Goal: Information Seeking & Learning: Learn about a topic

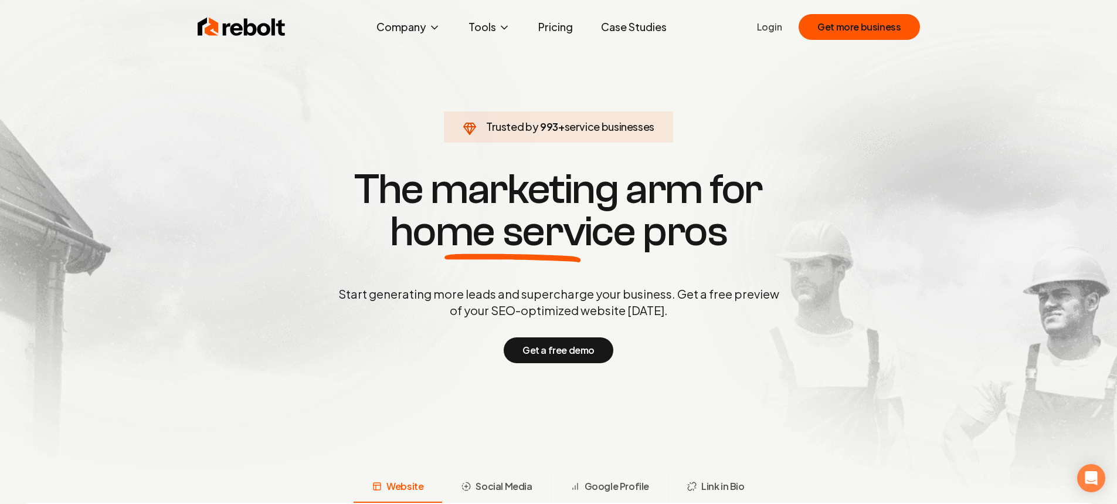
click at [554, 28] on link "Pricing" at bounding box center [555, 26] width 53 height 23
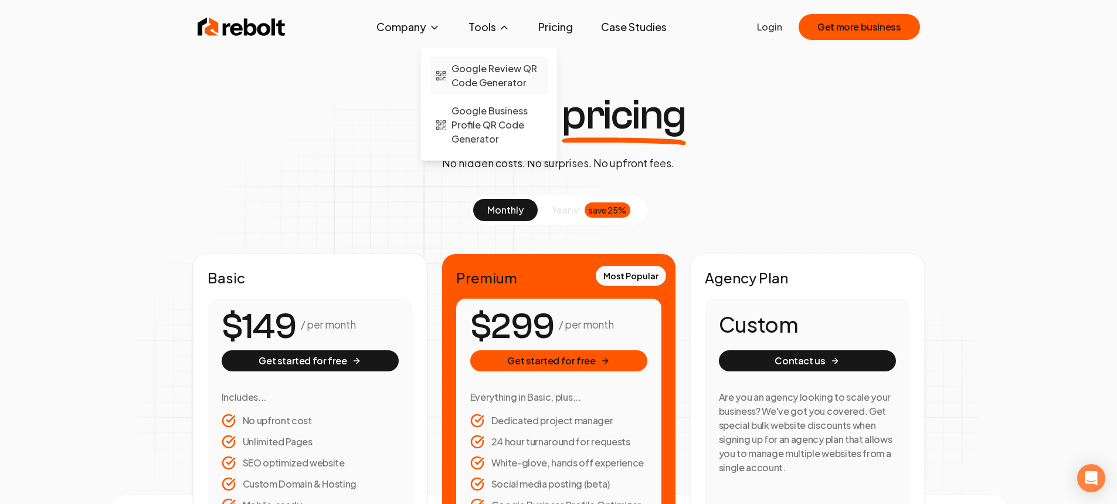
click at [474, 83] on span "Google Review QR Code Generator" at bounding box center [497, 76] width 91 height 28
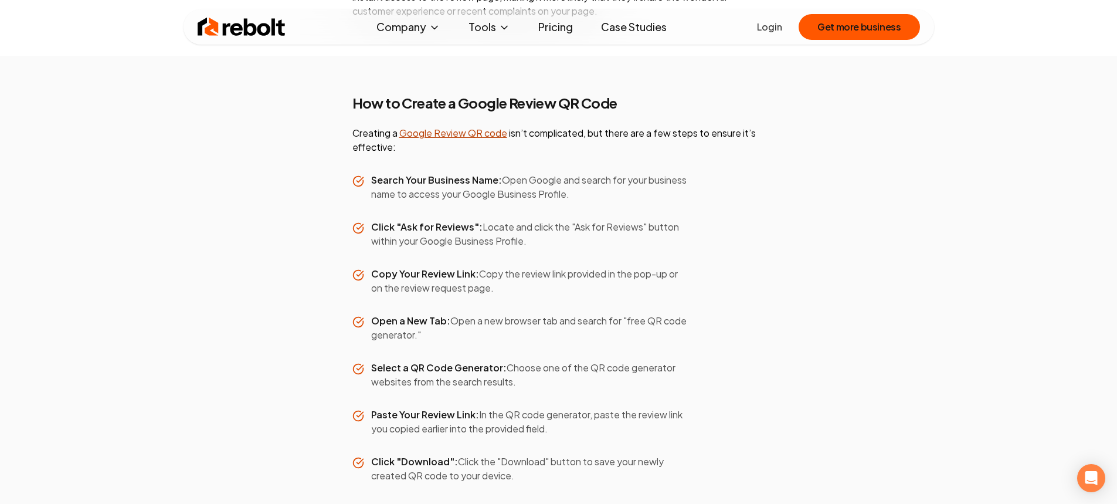
scroll to position [1699, 0]
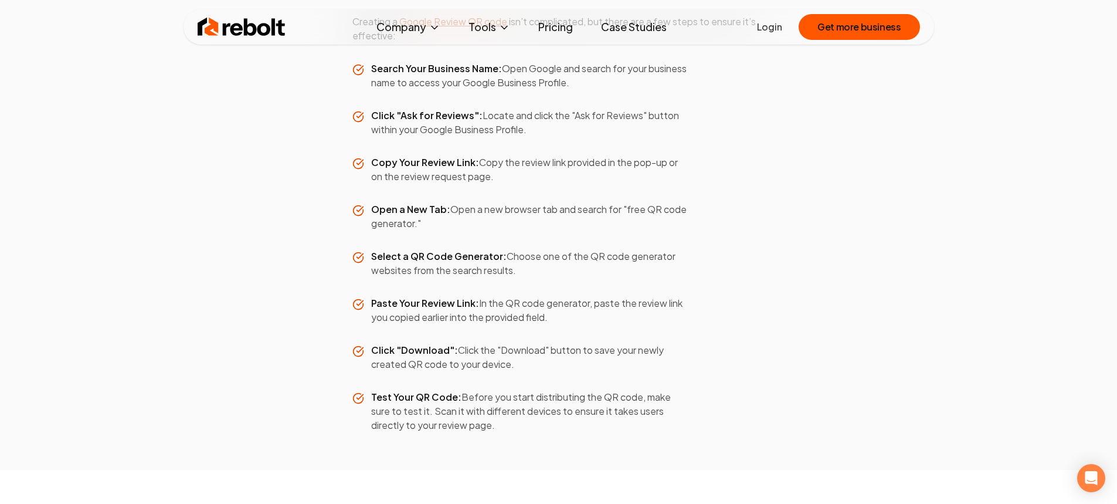
click at [552, 31] on link "Pricing" at bounding box center [555, 26] width 53 height 23
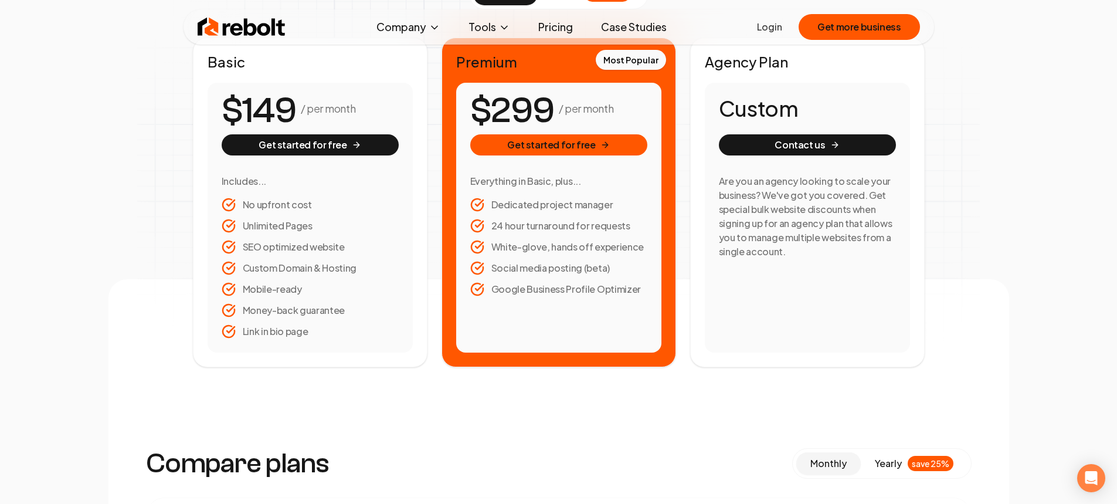
scroll to position [165, 0]
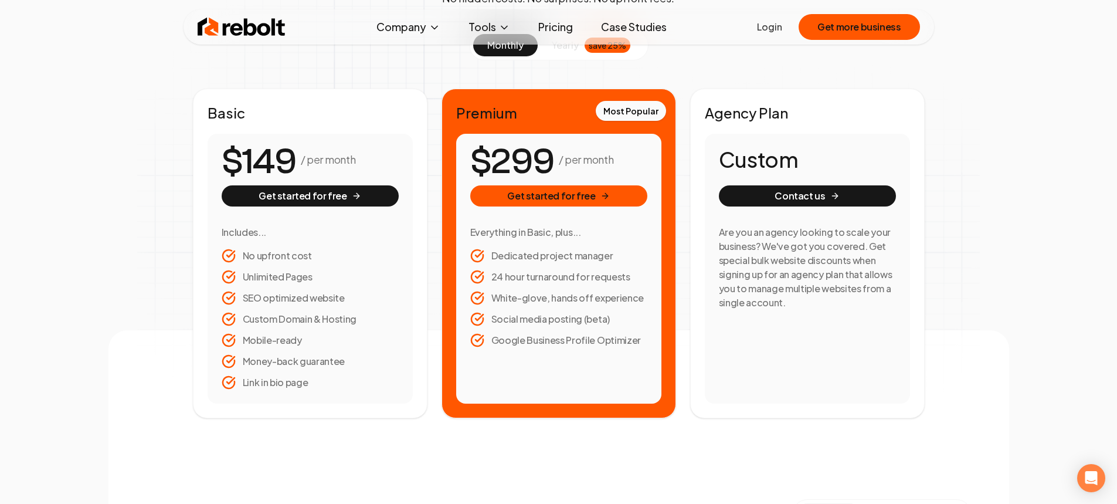
click at [554, 22] on link "Pricing" at bounding box center [555, 26] width 53 height 23
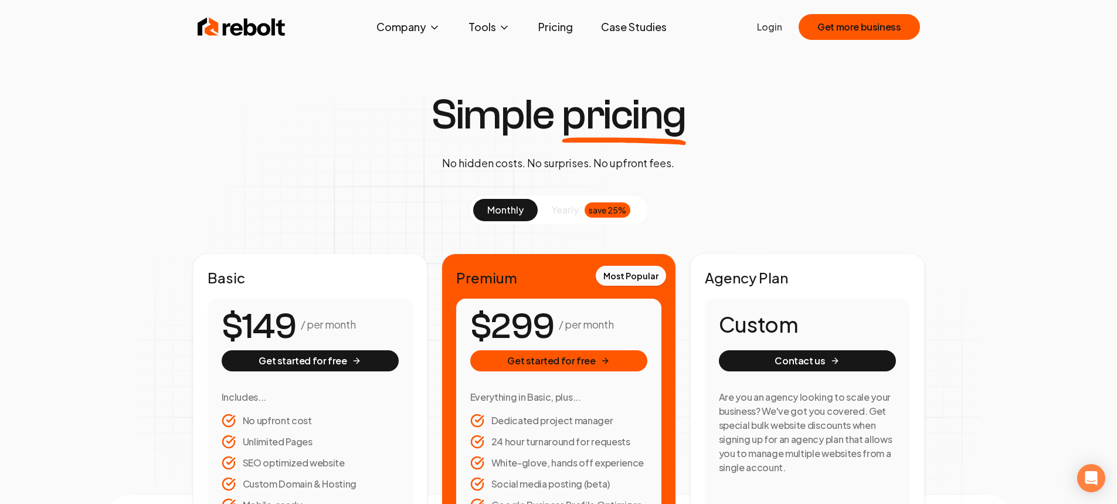
click at [565, 212] on span "yearly" at bounding box center [565, 210] width 27 height 14
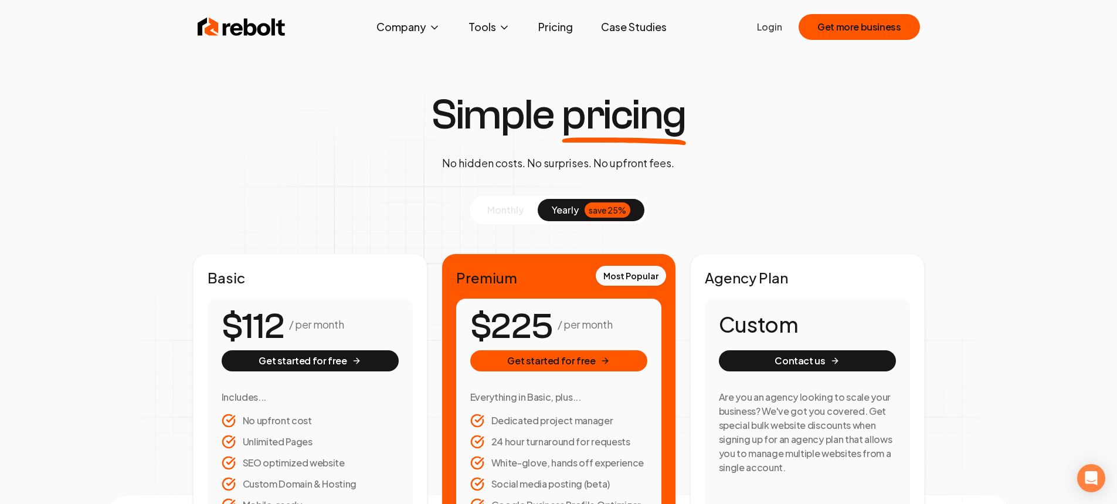
click at [514, 215] on span "monthly" at bounding box center [505, 210] width 36 height 12
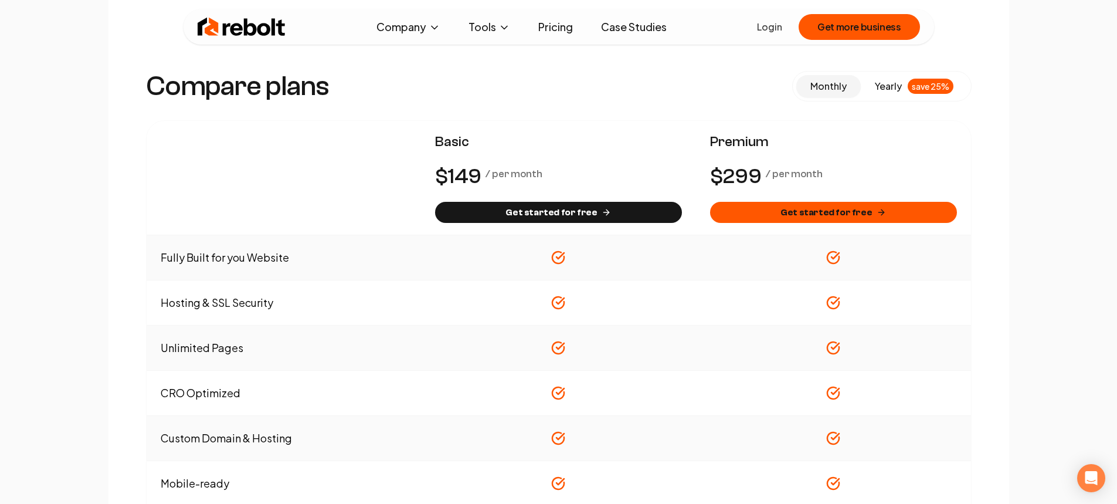
scroll to position [574, 0]
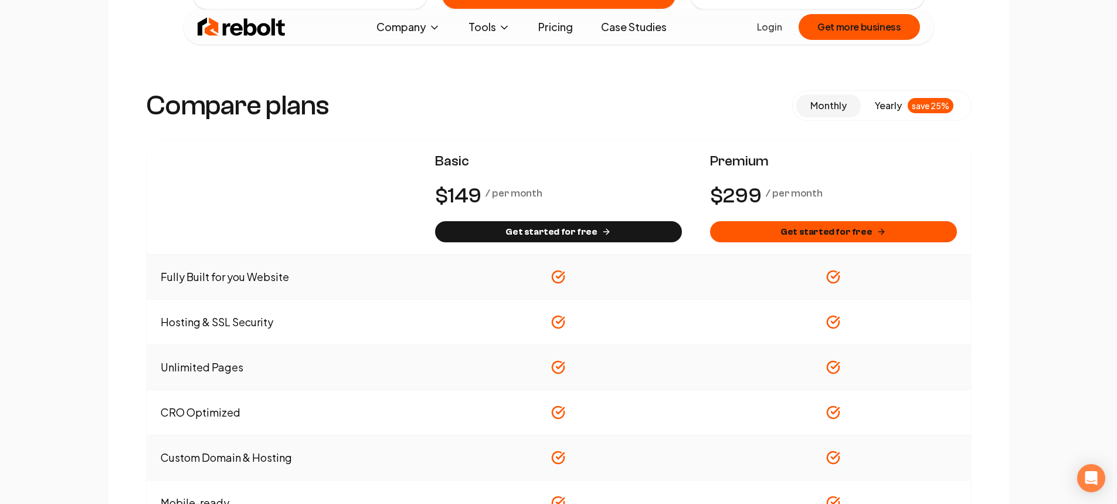
click at [890, 102] on span "yearly" at bounding box center [888, 106] width 27 height 14
click at [823, 103] on span "monthly" at bounding box center [828, 105] width 36 height 12
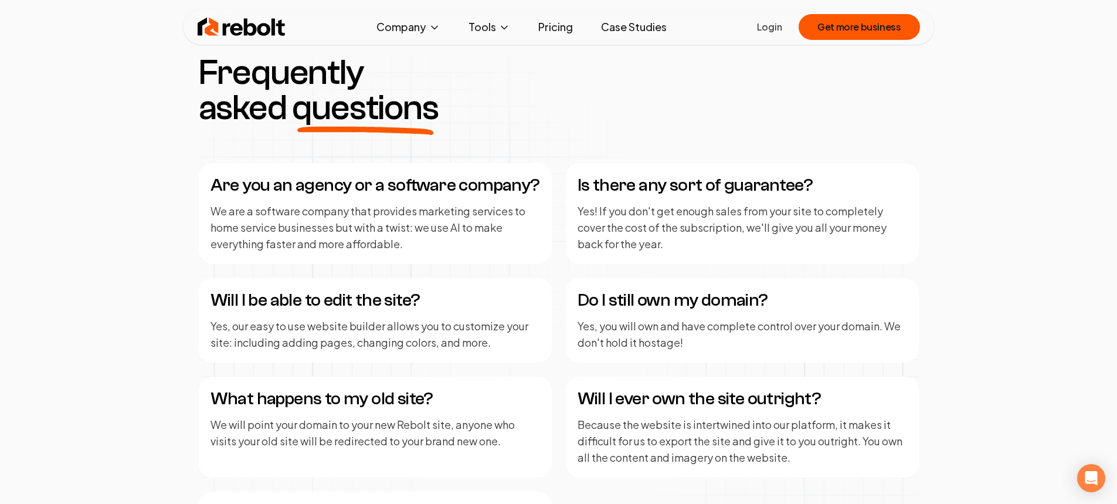
scroll to position [2017, 0]
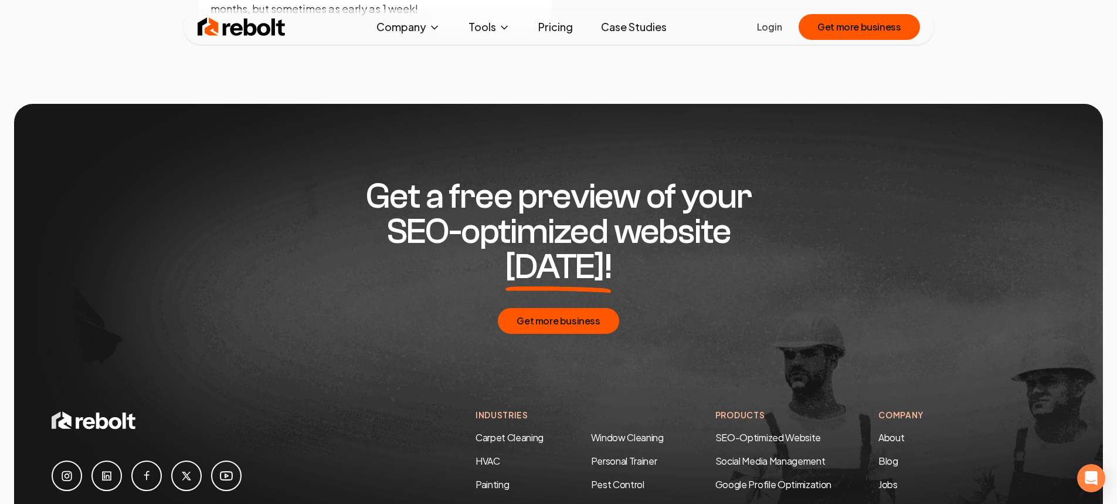
click at [629, 33] on link "Case Studies" at bounding box center [634, 26] width 84 height 23
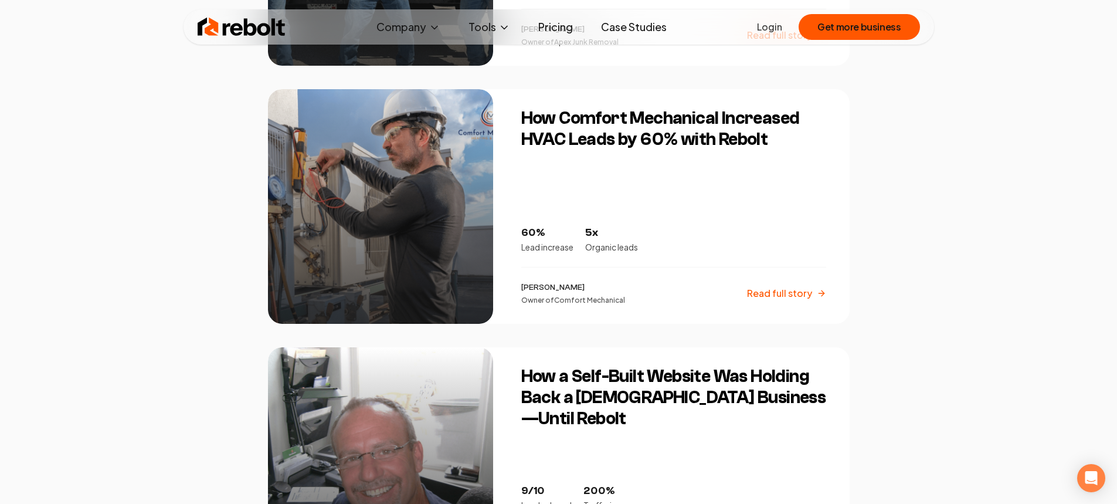
scroll to position [967, 0]
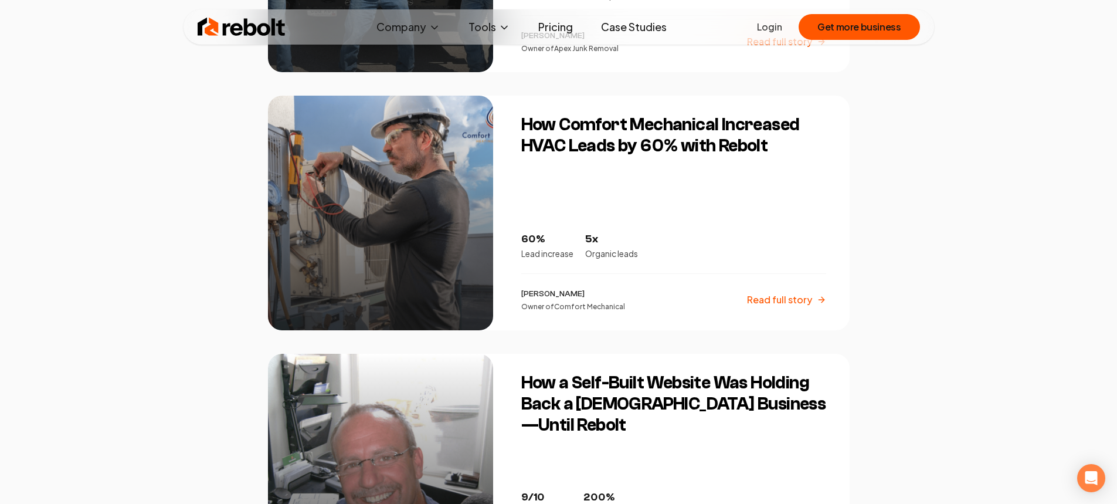
click at [592, 123] on h3 "How Comfort Mechanical Increased HVAC Leads by 60% with Rebolt" at bounding box center [673, 135] width 305 height 42
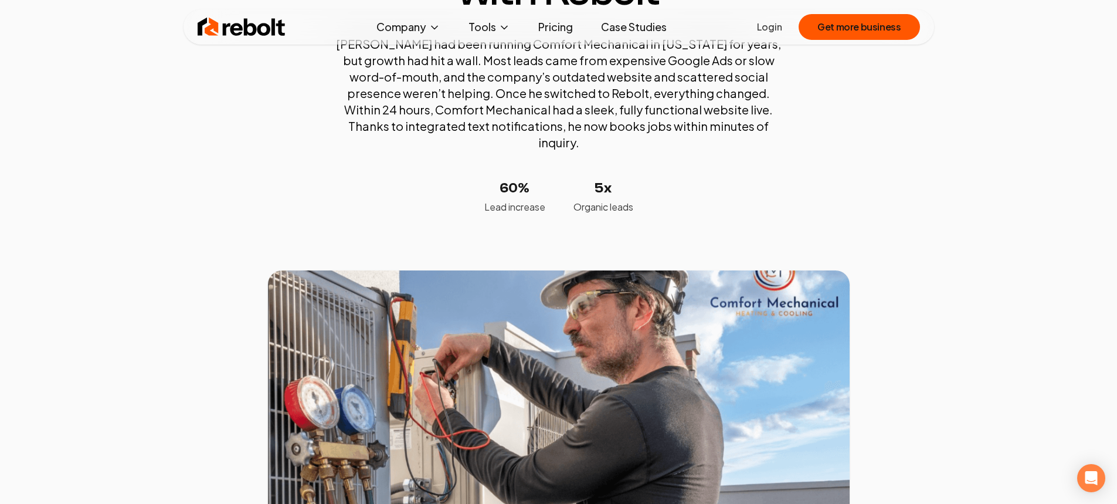
scroll to position [225, 0]
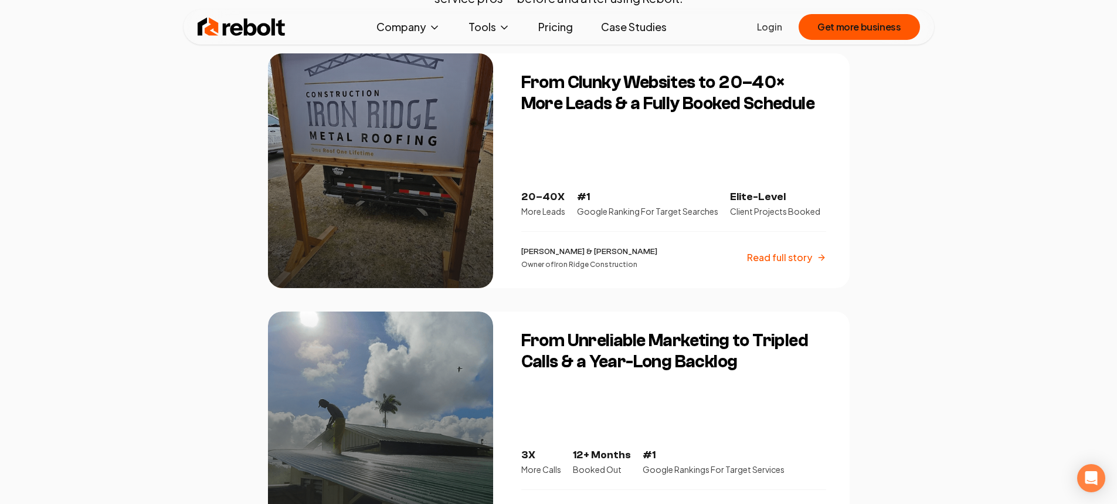
scroll to position [225, 0]
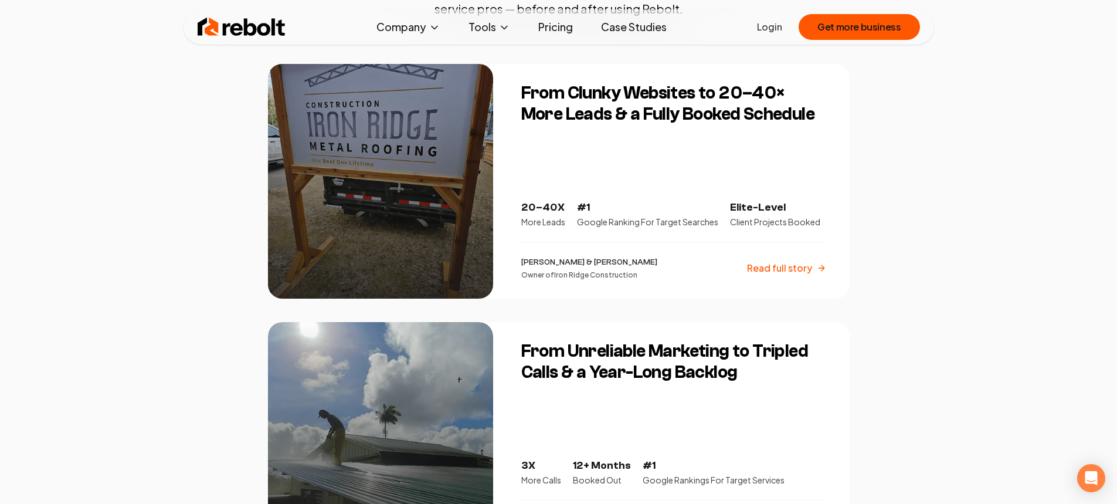
click at [775, 275] on div "[PERSON_NAME] & [PERSON_NAME] Owner of Iron Ridge Construction Read full story" at bounding box center [673, 267] width 305 height 23
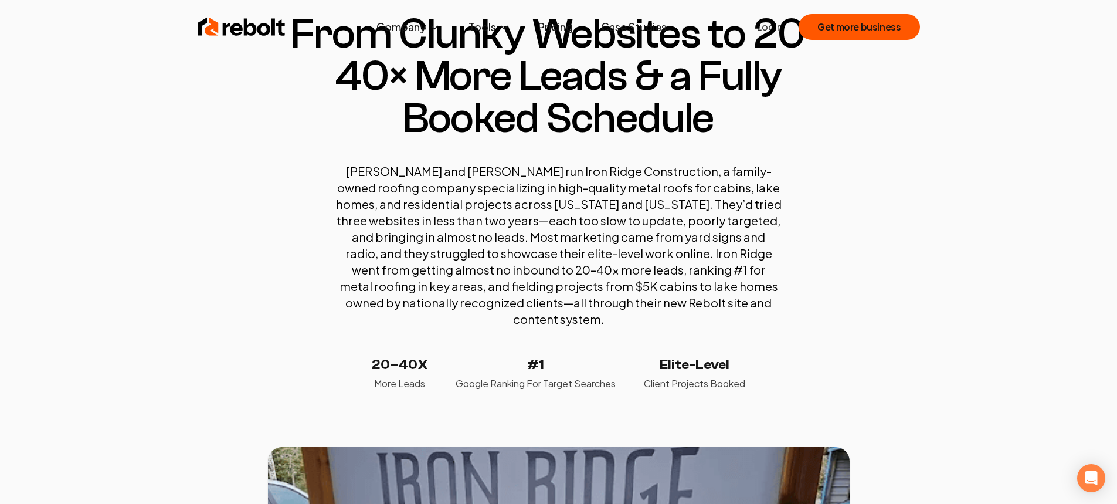
scroll to position [103, 0]
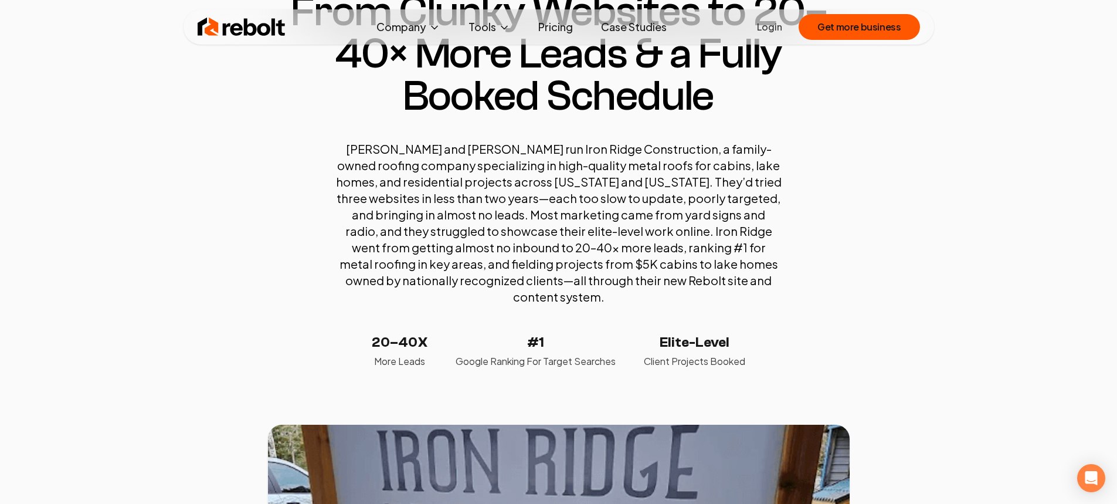
drag, startPoint x: 451, startPoint y: 151, endPoint x: 578, endPoint y: 155, distance: 127.3
click at [566, 155] on p "[PERSON_NAME] and [PERSON_NAME] run Iron Ridge Construction, a family-owned roo…" at bounding box center [559, 223] width 446 height 164
drag, startPoint x: 584, startPoint y: 152, endPoint x: 453, endPoint y: 148, distance: 130.3
click at [453, 148] on p "[PERSON_NAME] and [PERSON_NAME] run Iron Ridge Construction, a family-owned roo…" at bounding box center [559, 223] width 446 height 164
copy p "Iron Ridge Construction"
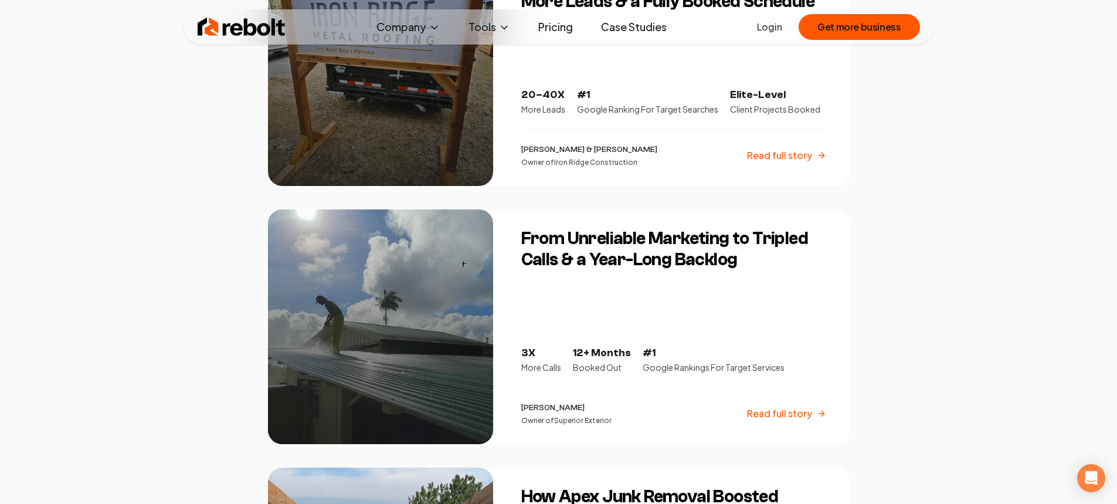
scroll to position [347, 0]
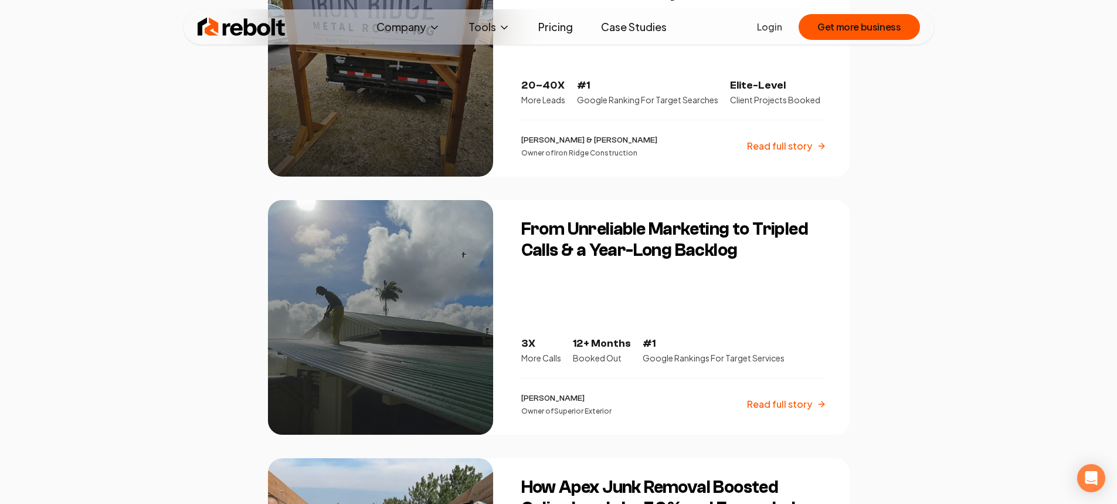
click at [679, 247] on h3 "From Unreliable Marketing to Tripled Calls & a Year-Long Backlog" at bounding box center [673, 240] width 305 height 42
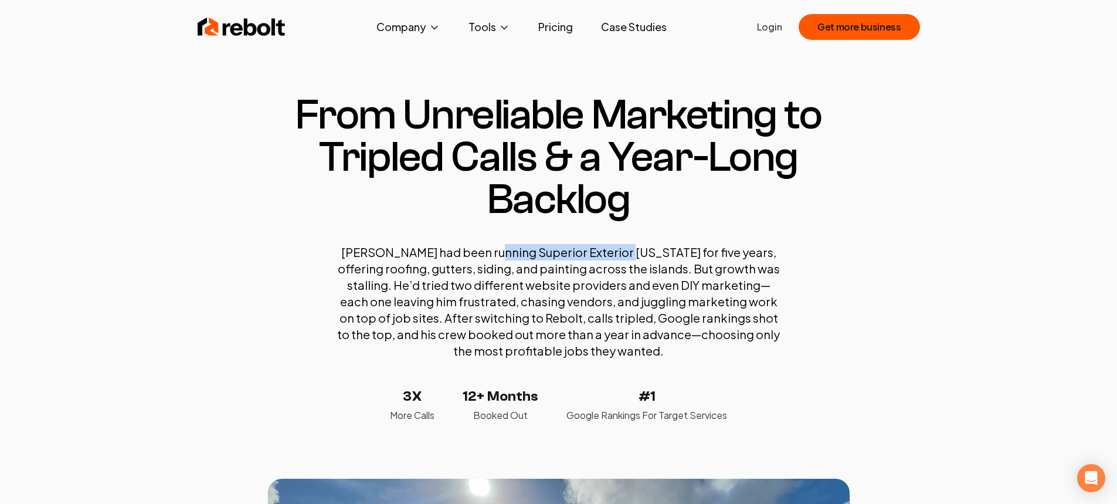
drag, startPoint x: 483, startPoint y: 251, endPoint x: 611, endPoint y: 257, distance: 128.0
click at [611, 257] on p "[PERSON_NAME] had been running Superior Exterior [US_STATE] for five years, off…" at bounding box center [559, 301] width 446 height 115
copy p "Superior Exterior [US_STATE]"
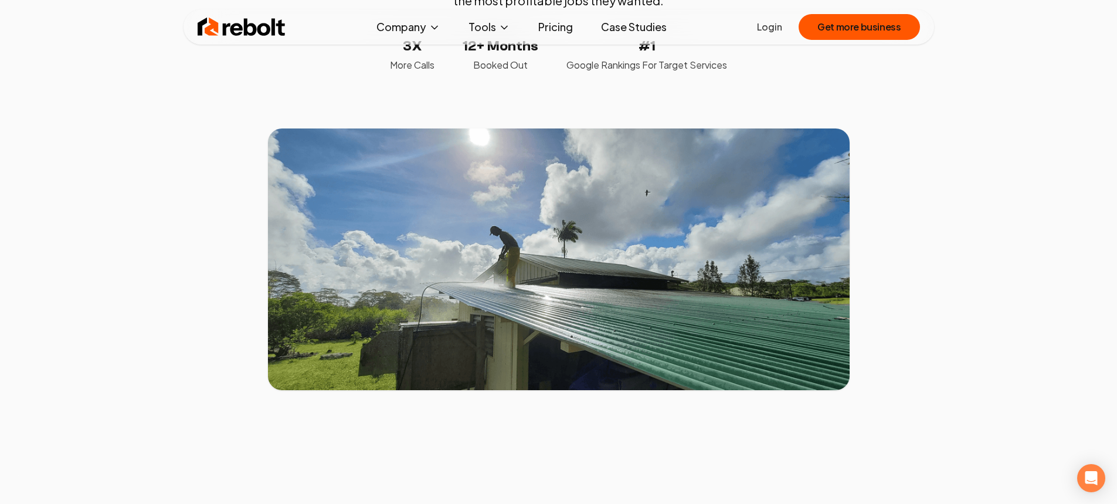
scroll to position [353, 0]
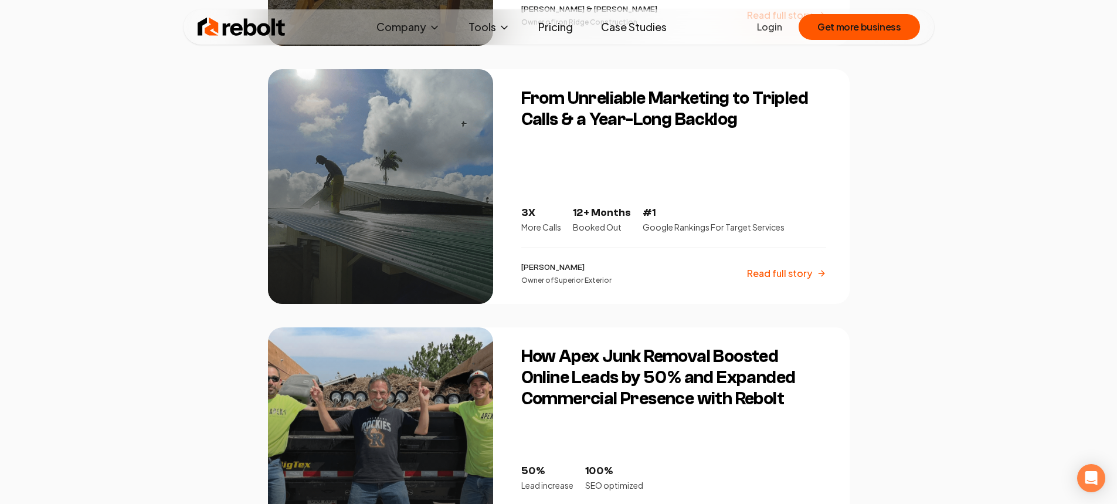
scroll to position [710, 0]
